Goal: Task Accomplishment & Management: Manage account settings

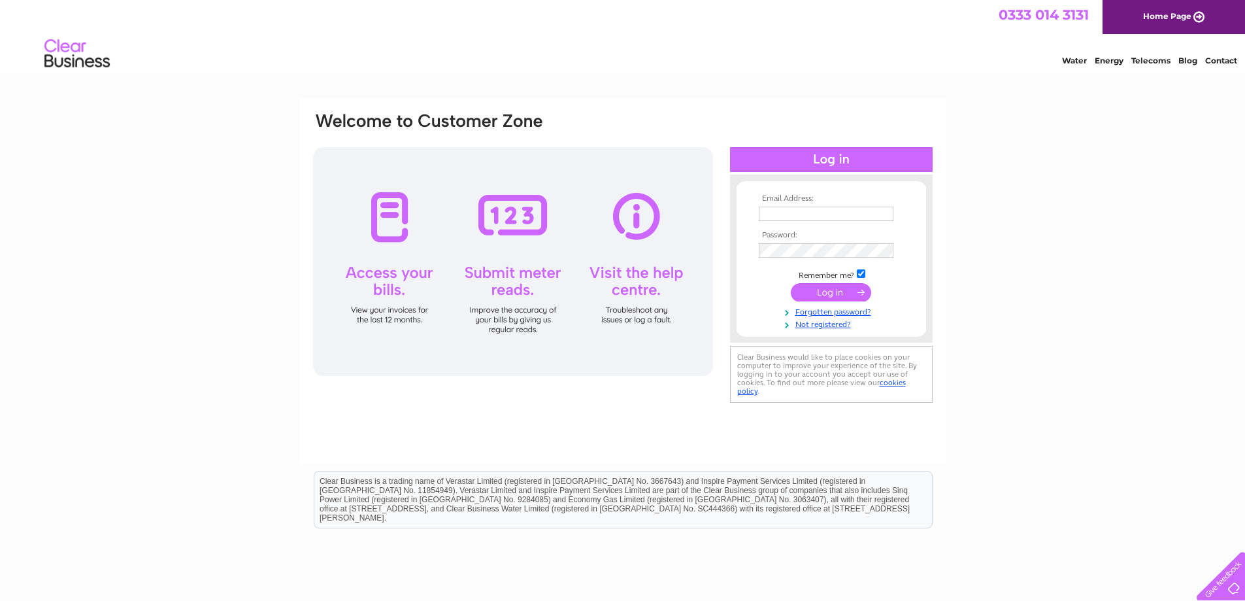
type input "gdowbekins@outlook.com"
click at [830, 290] on input "submit" at bounding box center [831, 292] width 80 height 18
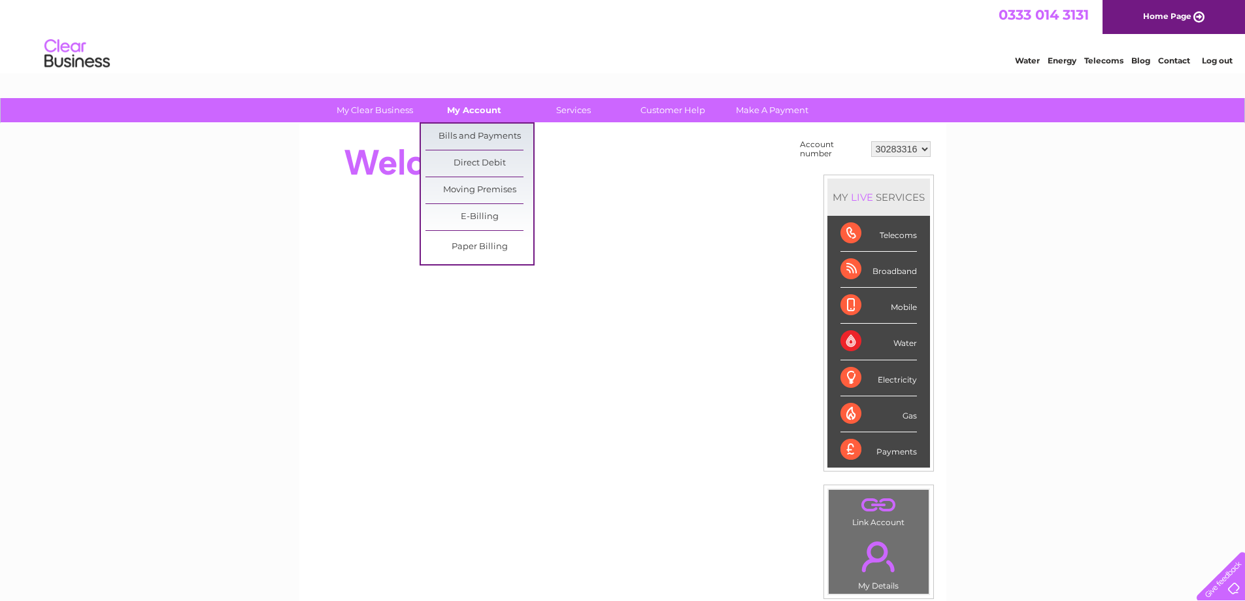
click at [481, 110] on link "My Account" at bounding box center [474, 110] width 108 height 24
click at [476, 135] on link "Bills and Payments" at bounding box center [479, 137] width 108 height 26
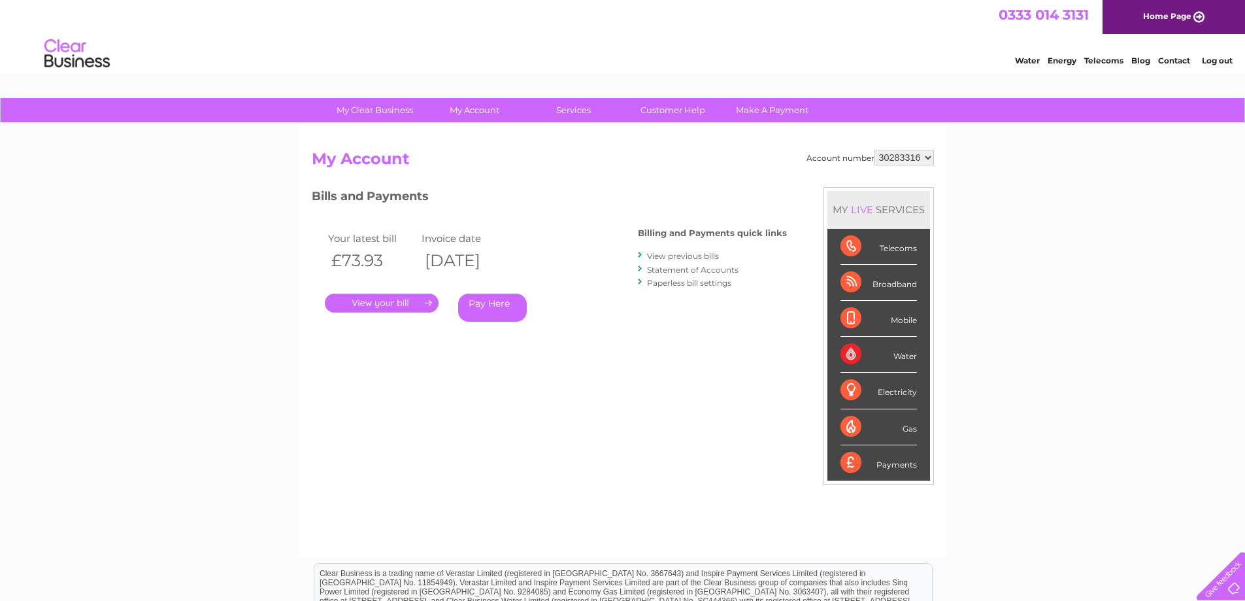
click at [386, 295] on link "." at bounding box center [382, 302] width 114 height 19
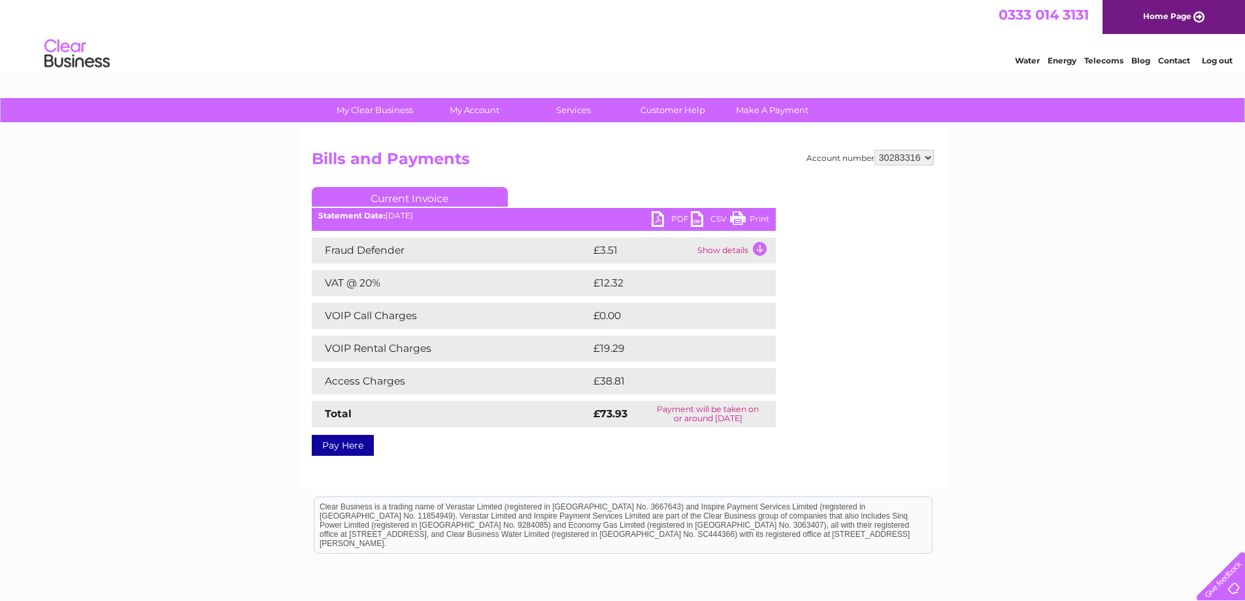
click at [746, 216] on link "Print" at bounding box center [749, 220] width 39 height 19
